Goal: Transaction & Acquisition: Purchase product/service

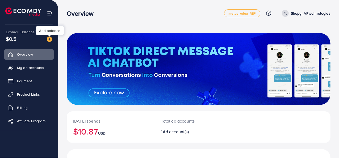
click at [49, 40] on img at bounding box center [49, 38] width 5 height 5
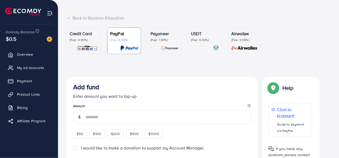
scroll to position [51, 0]
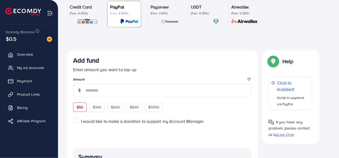
click at [78, 107] on span "$50" at bounding box center [80, 106] width 7 height 5
type input "**"
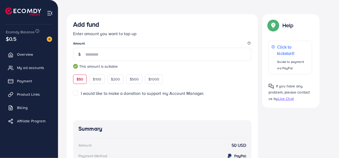
scroll to position [24, 0]
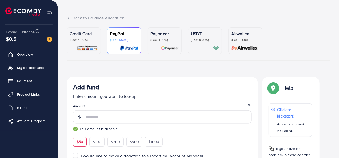
click at [78, 41] on p "(Fee: 4.00%)" at bounding box center [84, 40] width 28 height 4
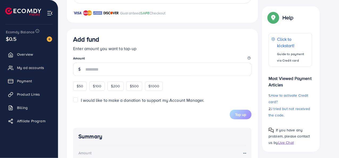
scroll to position [149, 0]
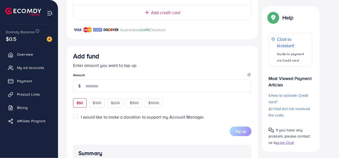
click at [81, 103] on span "$50" at bounding box center [80, 102] width 7 height 5
type input "**"
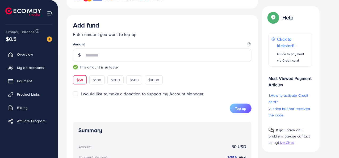
scroll to position [157, 0]
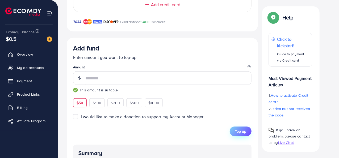
click at [242, 128] on span "Top up" at bounding box center [240, 130] width 11 height 5
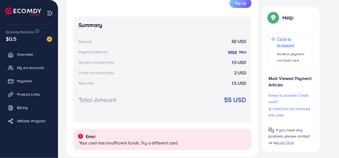
scroll to position [292, 0]
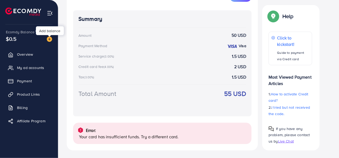
click at [47, 40] on img at bounding box center [49, 38] width 5 height 5
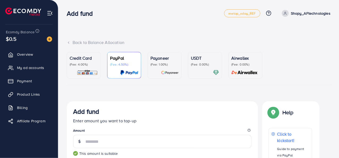
click at [80, 58] on p "Credit Card" at bounding box center [84, 58] width 28 height 6
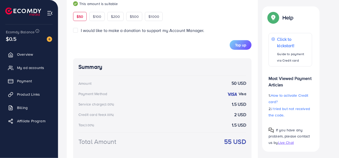
scroll to position [212, 0]
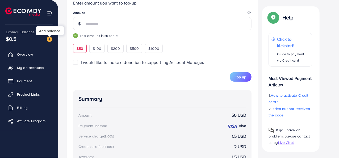
click at [51, 40] on img at bounding box center [49, 38] width 5 height 5
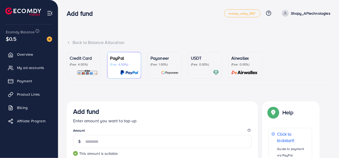
click at [86, 65] on p "(Fee: 4.00%)" at bounding box center [84, 64] width 28 height 4
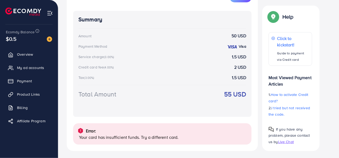
scroll to position [292, 0]
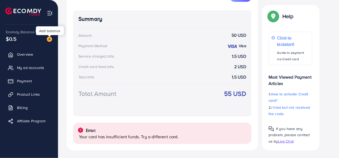
click at [50, 39] on img at bounding box center [49, 38] width 5 height 5
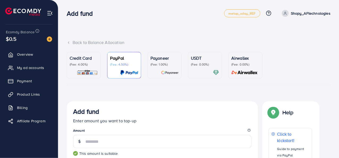
click at [82, 66] on p "(Fee: 4.00%)" at bounding box center [84, 64] width 28 height 4
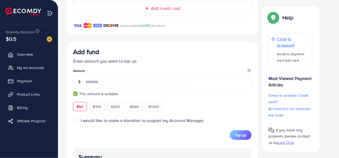
scroll to position [186, 0]
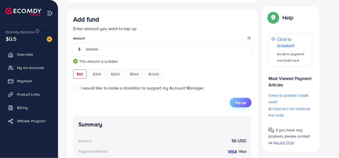
click at [241, 103] on span "Top up" at bounding box center [240, 102] width 11 height 5
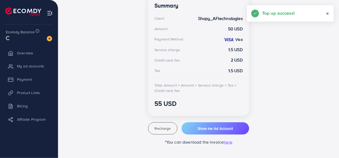
scroll to position [159, 0]
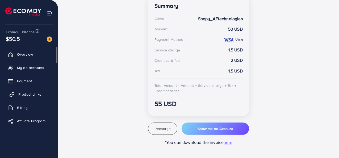
click at [29, 93] on span "Product Links" at bounding box center [29, 94] width 23 height 5
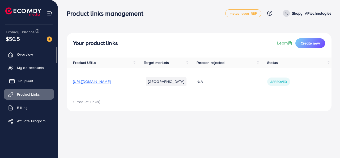
click at [26, 79] on span "Payment" at bounding box center [25, 80] width 15 height 5
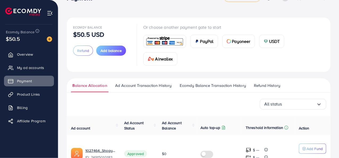
scroll to position [52, 0]
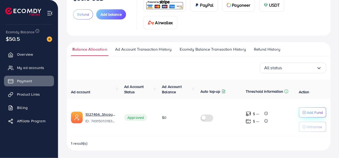
click at [312, 113] on p "Add Fund" at bounding box center [315, 112] width 16 height 6
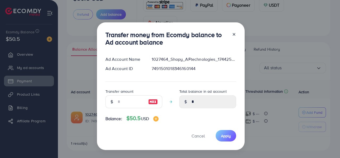
click at [111, 99] on div at bounding box center [112, 101] width 13 height 13
click at [124, 104] on input "number" at bounding box center [131, 101] width 27 height 13
type input "*"
type input "****"
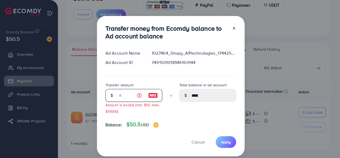
type input "**"
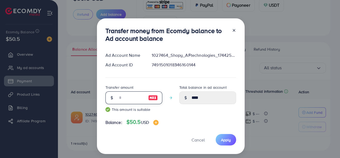
type input "*****"
type input "**"
click at [227, 142] on span "Apply" at bounding box center [226, 139] width 10 height 5
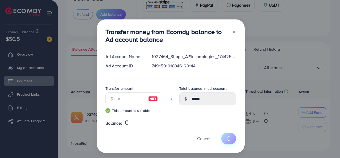
type input "*"
